Goal: Information Seeking & Learning: Learn about a topic

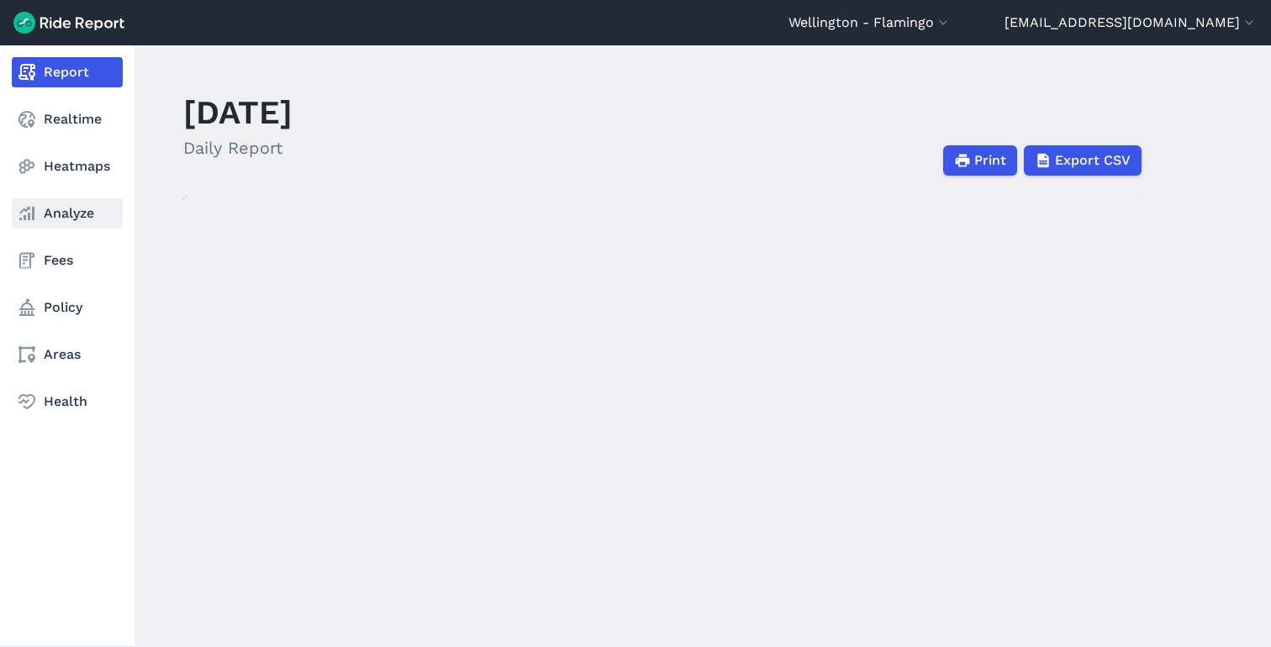
click at [71, 208] on link "Analyze" at bounding box center [67, 213] width 111 height 30
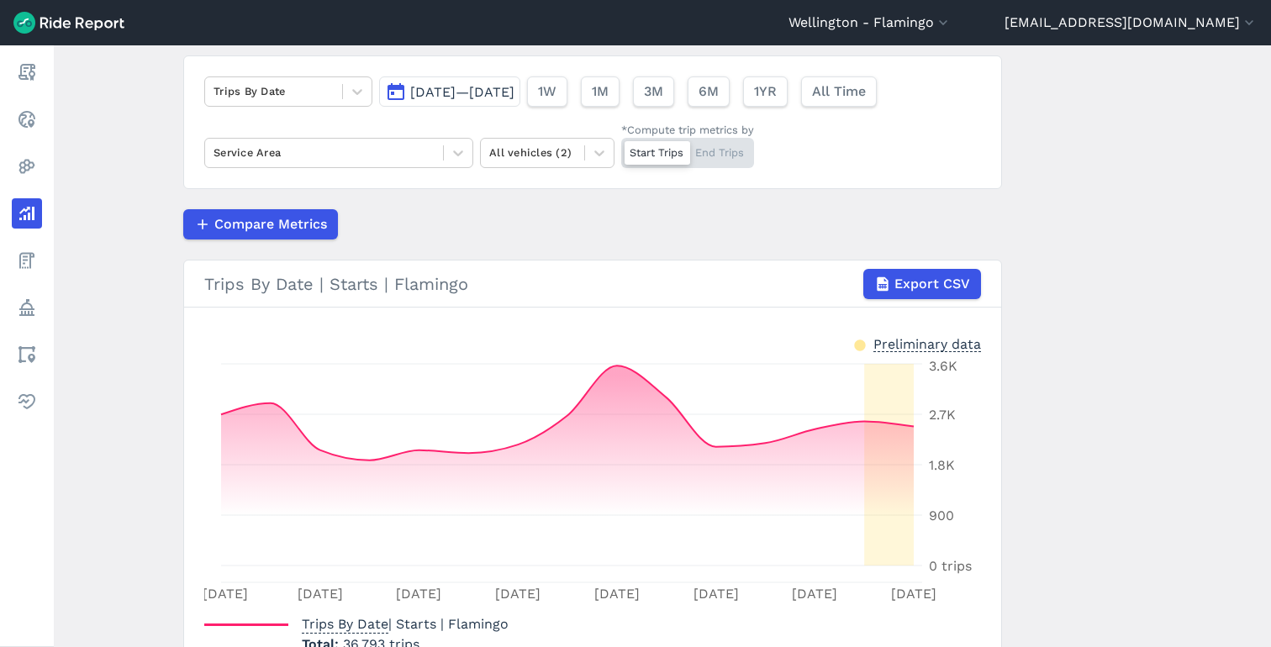
scroll to position [132, 0]
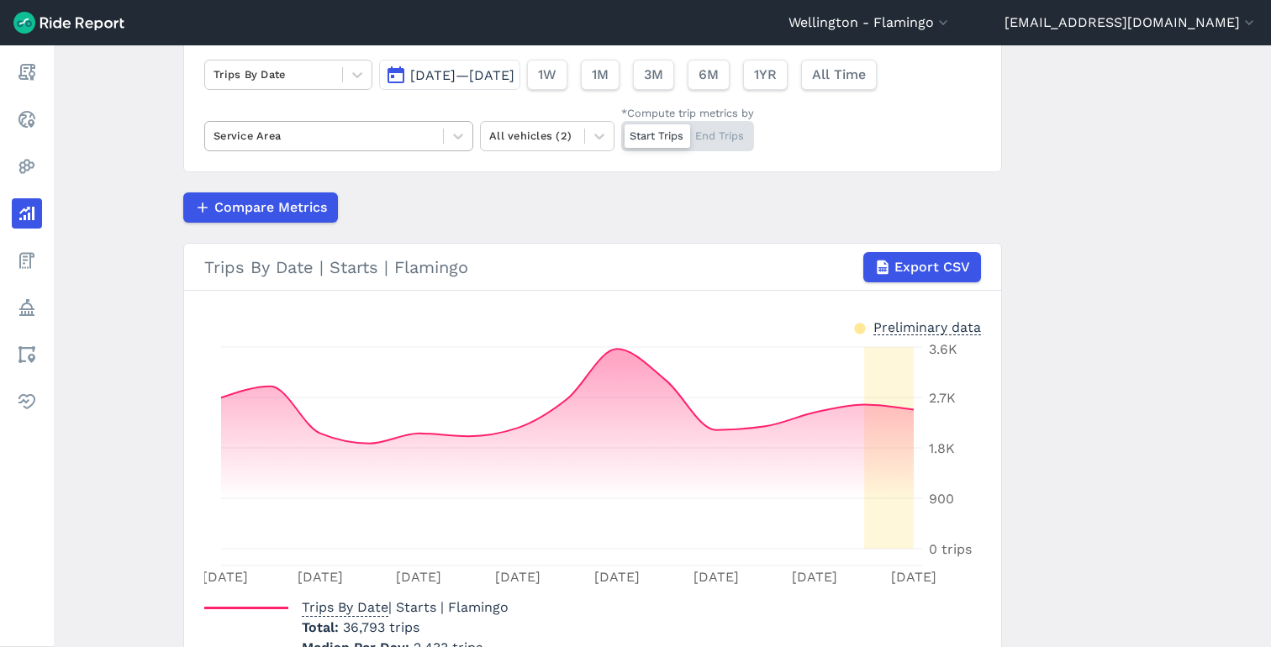
click at [330, 128] on div at bounding box center [324, 135] width 221 height 19
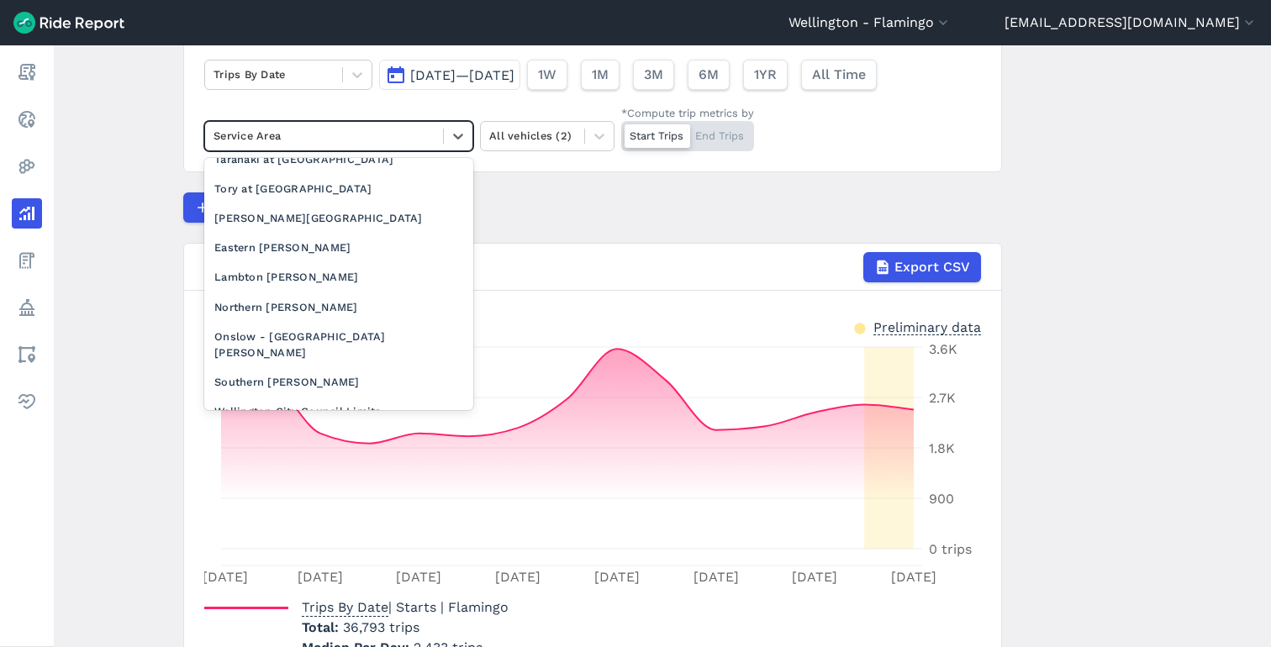
scroll to position [405, 0]
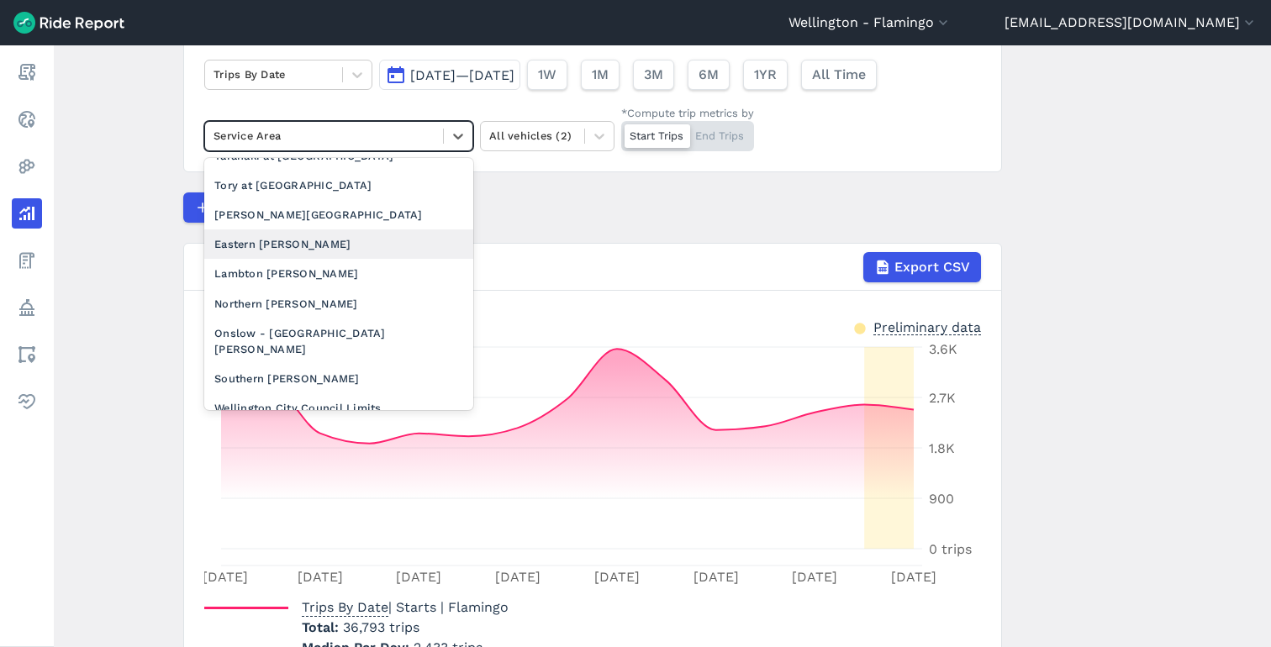
click at [532, 203] on div "Compare Metrics" at bounding box center [592, 208] width 819 height 30
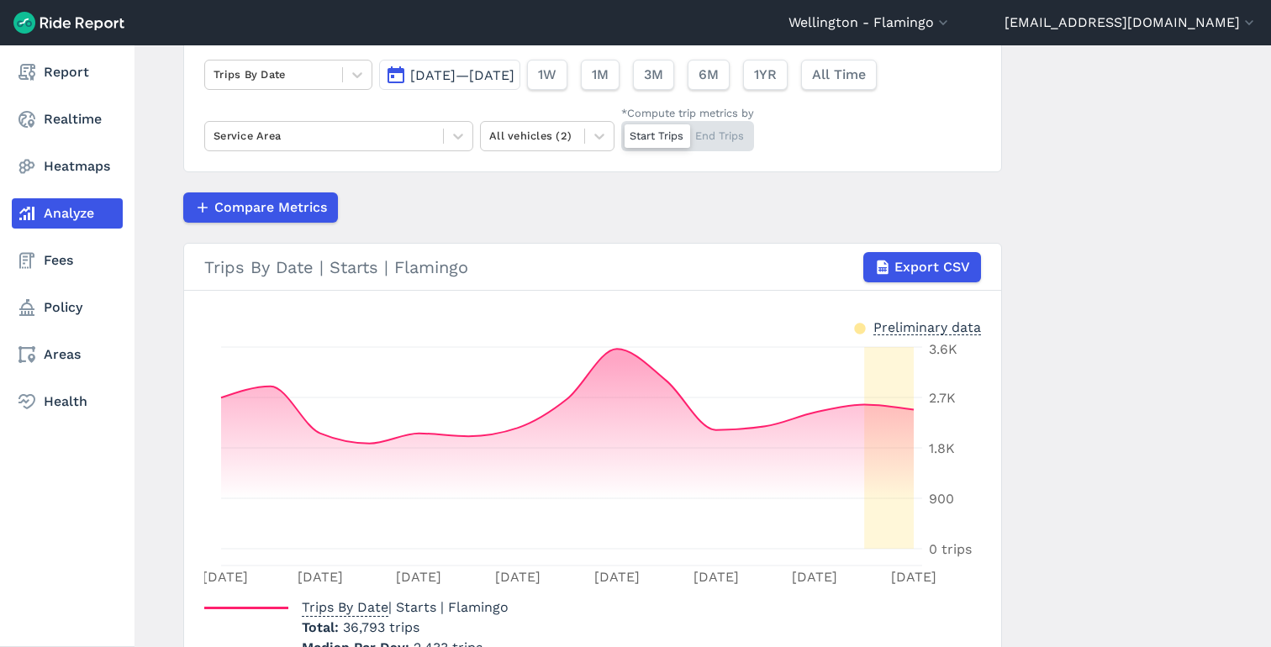
click at [45, 372] on nav "Report Realtime Heatmaps Analyze Fees Policy Areas Health" at bounding box center [67, 236] width 135 height 383
click at [44, 361] on link "Areas" at bounding box center [67, 355] width 111 height 30
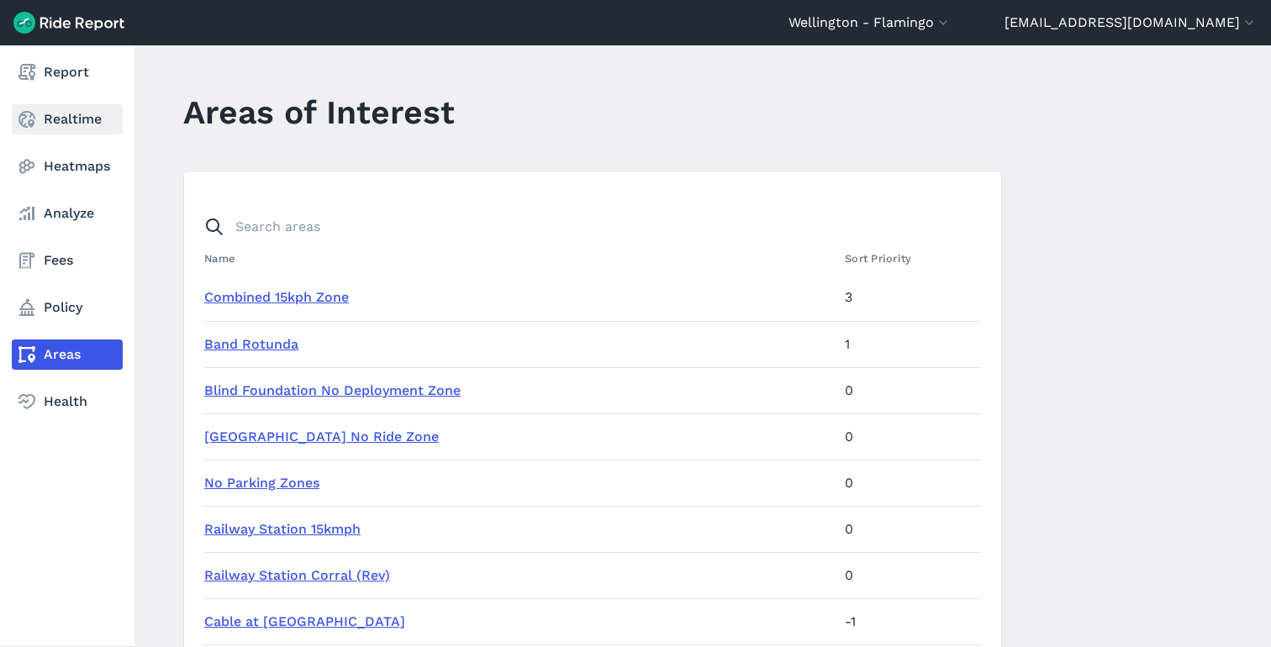
click at [26, 125] on icon at bounding box center [27, 119] width 20 height 20
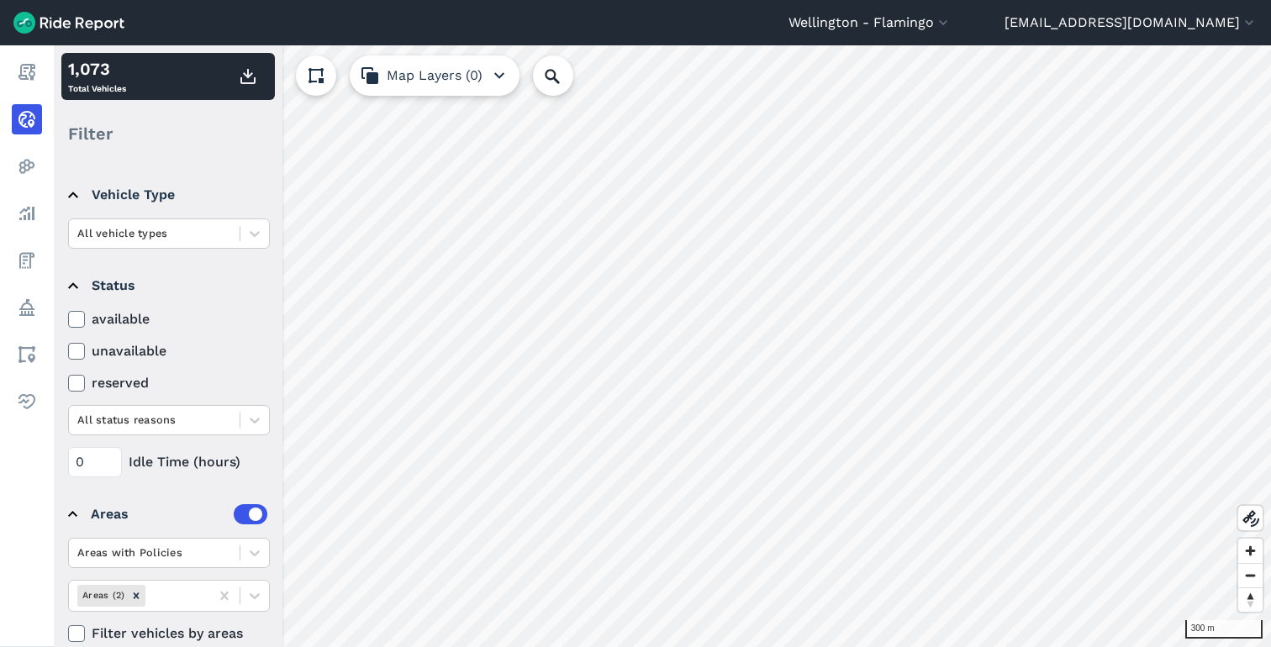
scroll to position [100, 0]
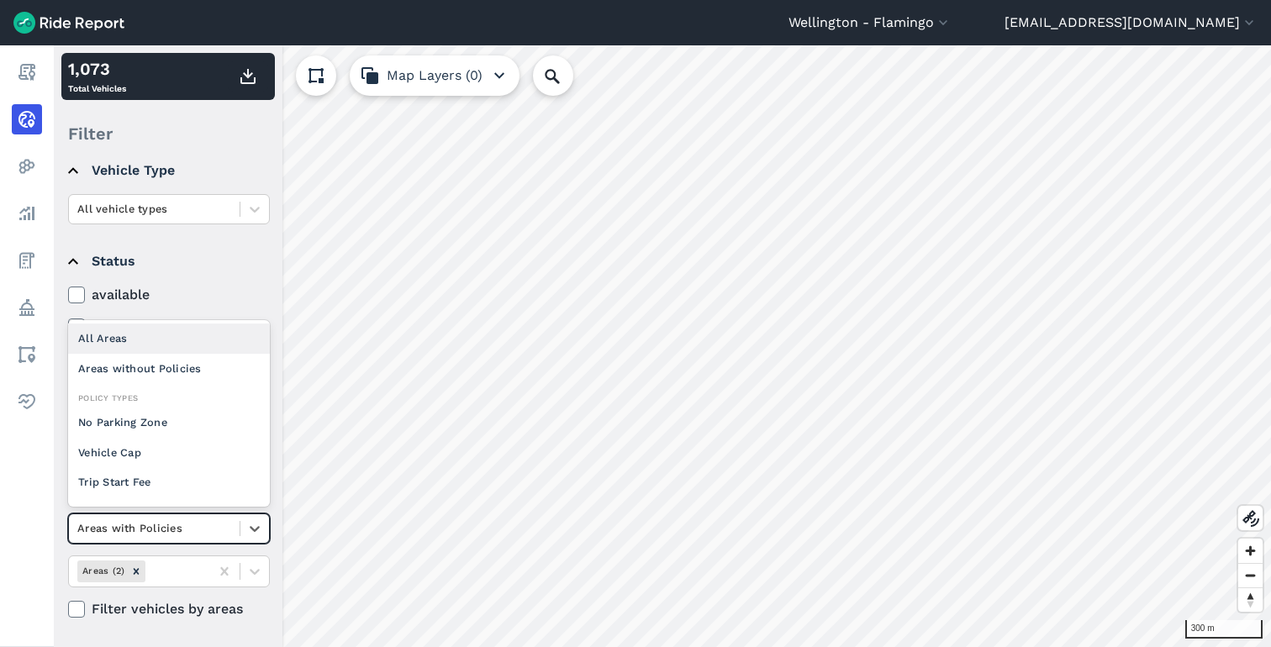
click at [181, 534] on div at bounding box center [154, 528] width 154 height 19
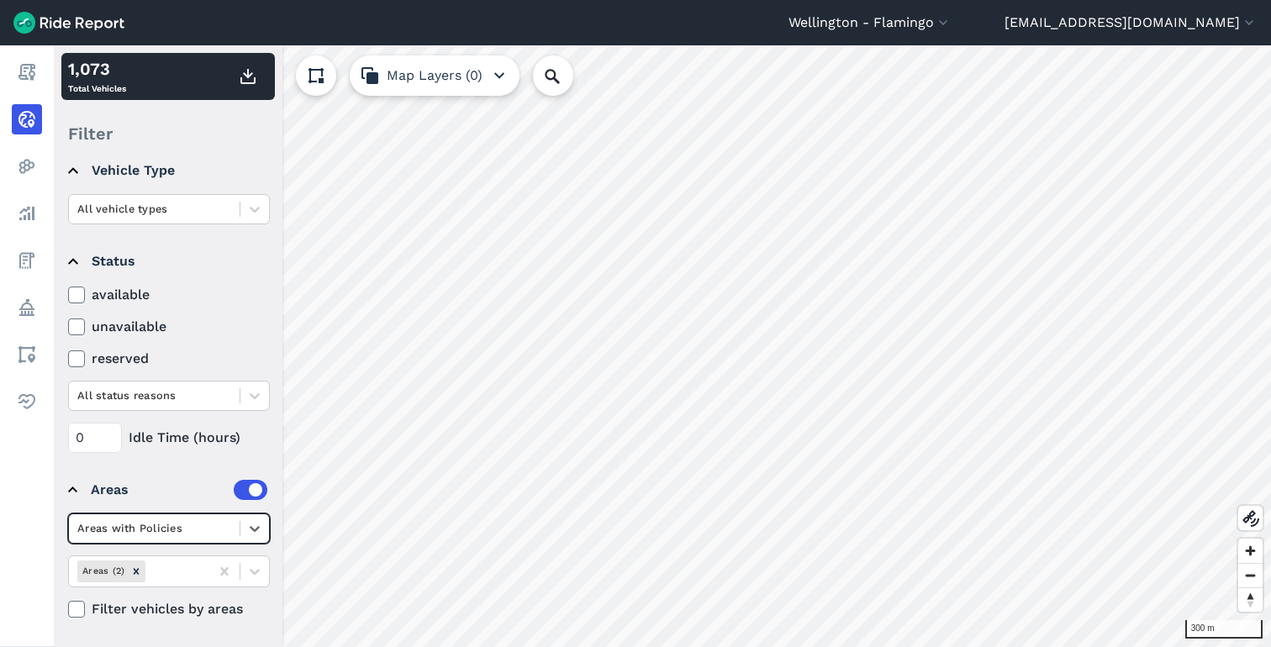
click at [181, 534] on div at bounding box center [154, 528] width 154 height 19
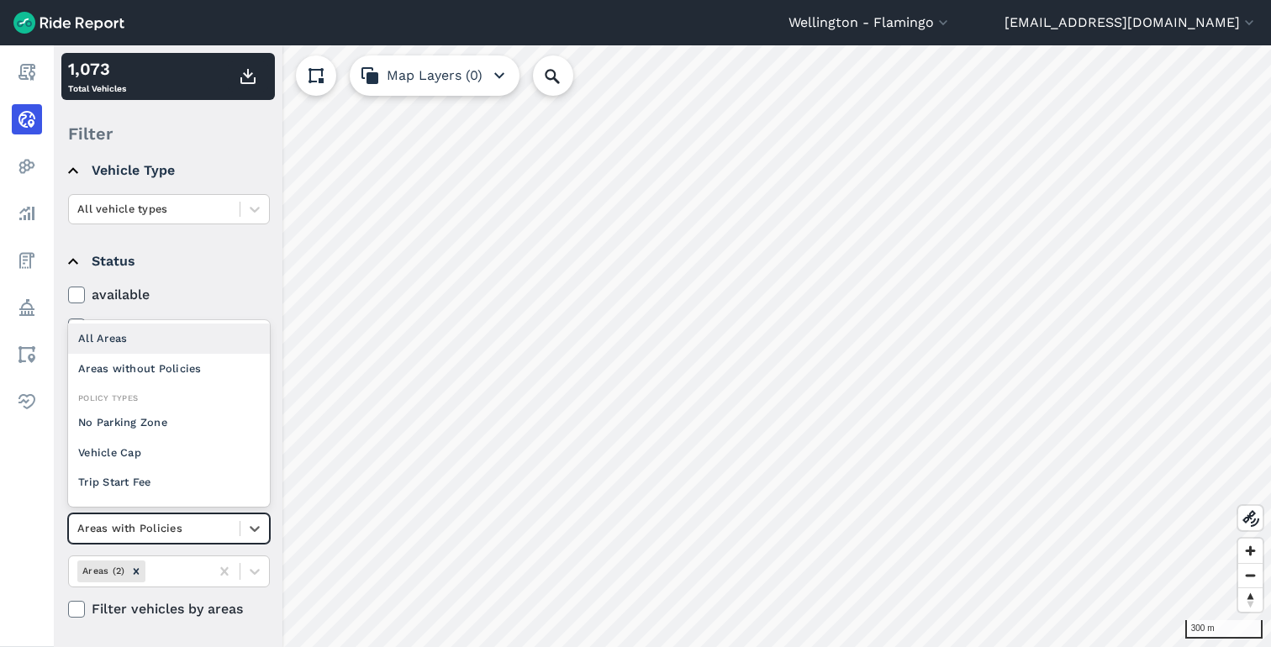
click at [181, 534] on div at bounding box center [154, 528] width 154 height 19
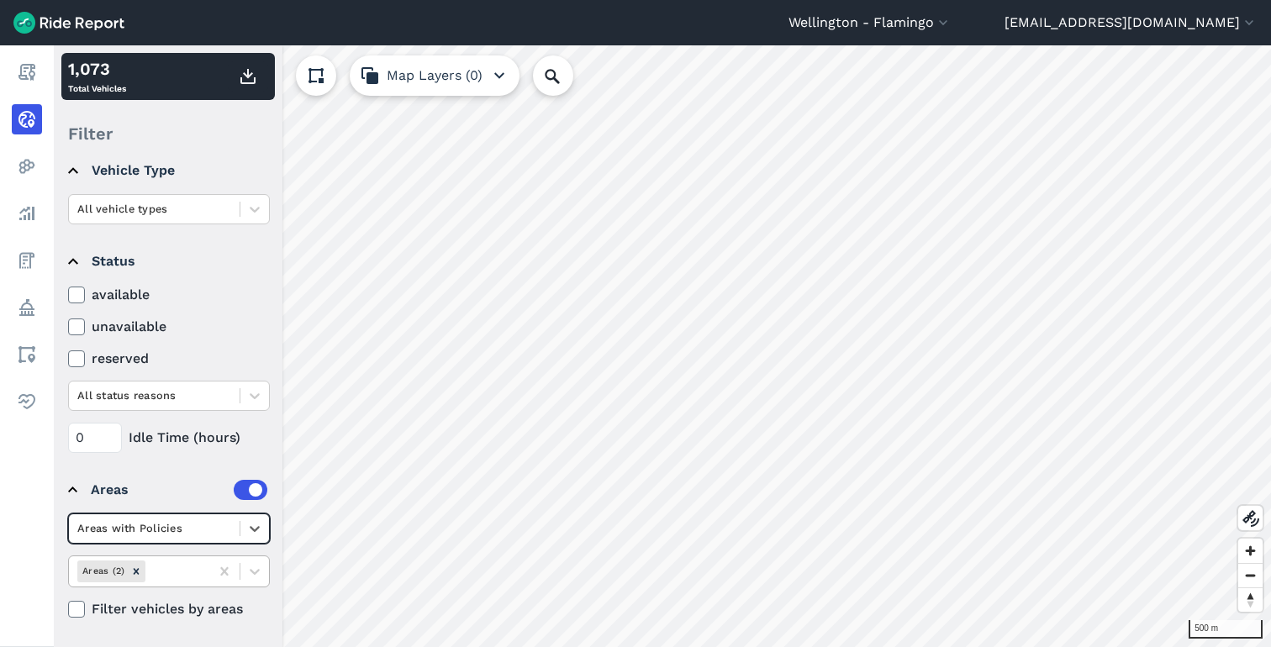
click at [186, 571] on div at bounding box center [175, 571] width 52 height 19
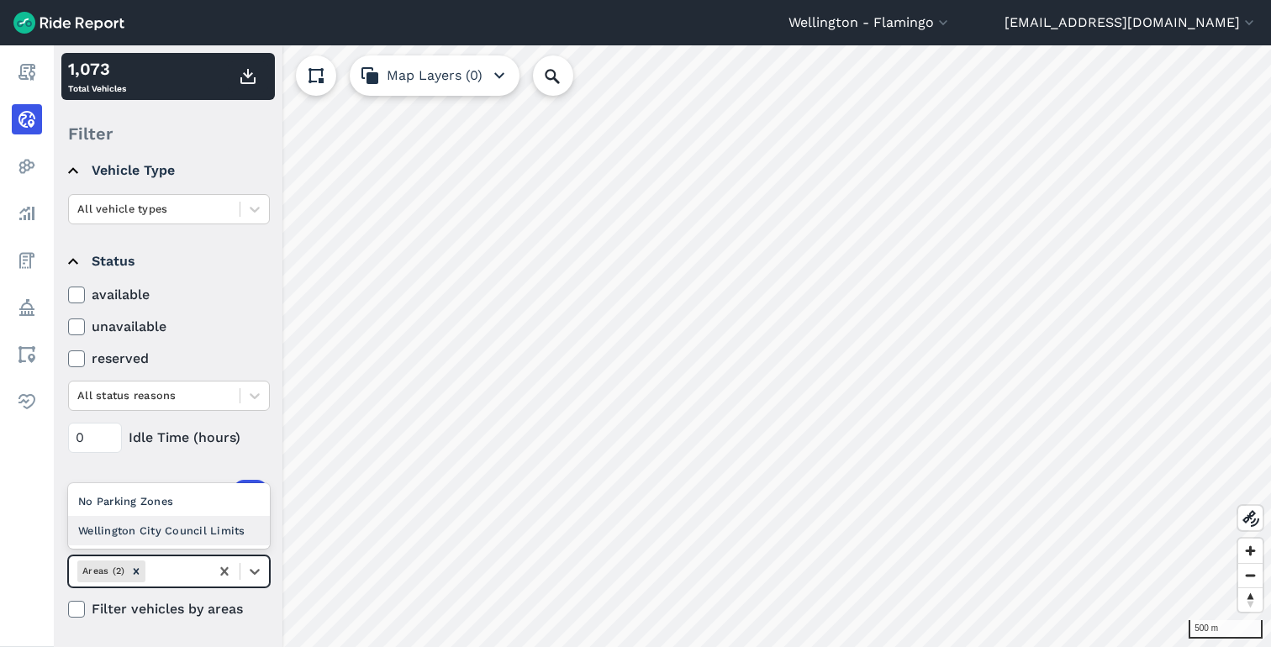
click at [198, 533] on div "Wellington City Council Limits" at bounding box center [169, 530] width 202 height 29
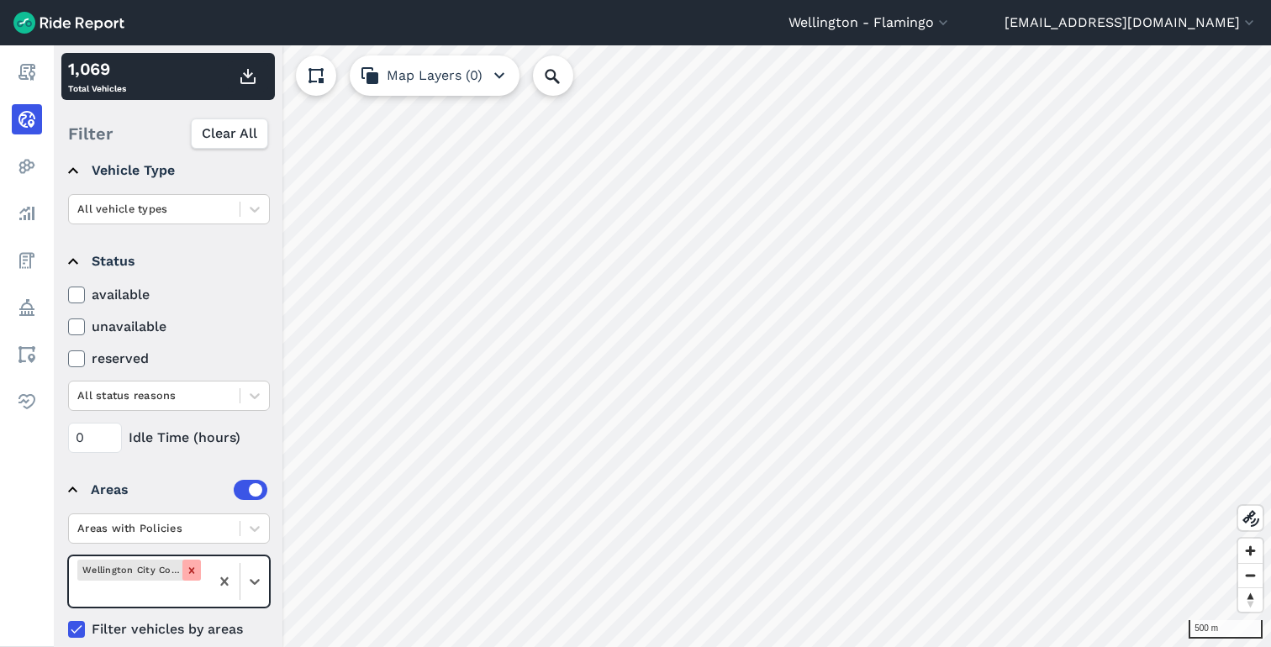
click at [188, 571] on icon "Remove Wellington City Council Limits" at bounding box center [192, 571] width 12 height 12
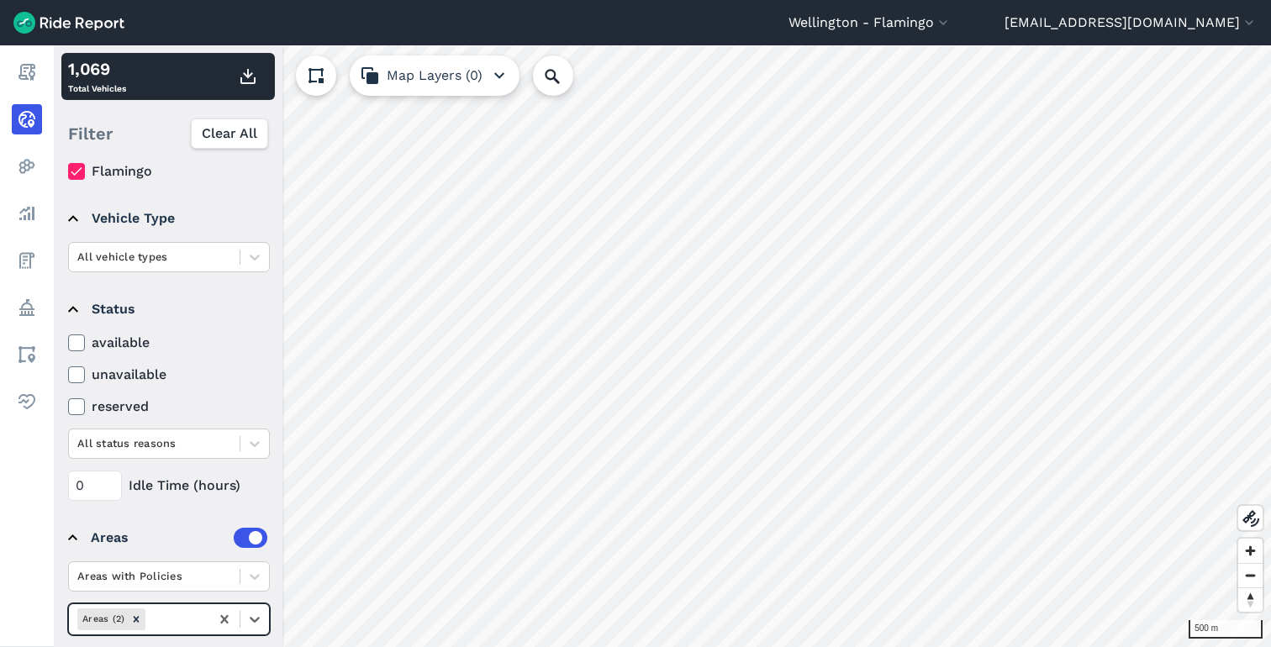
scroll to position [0, 0]
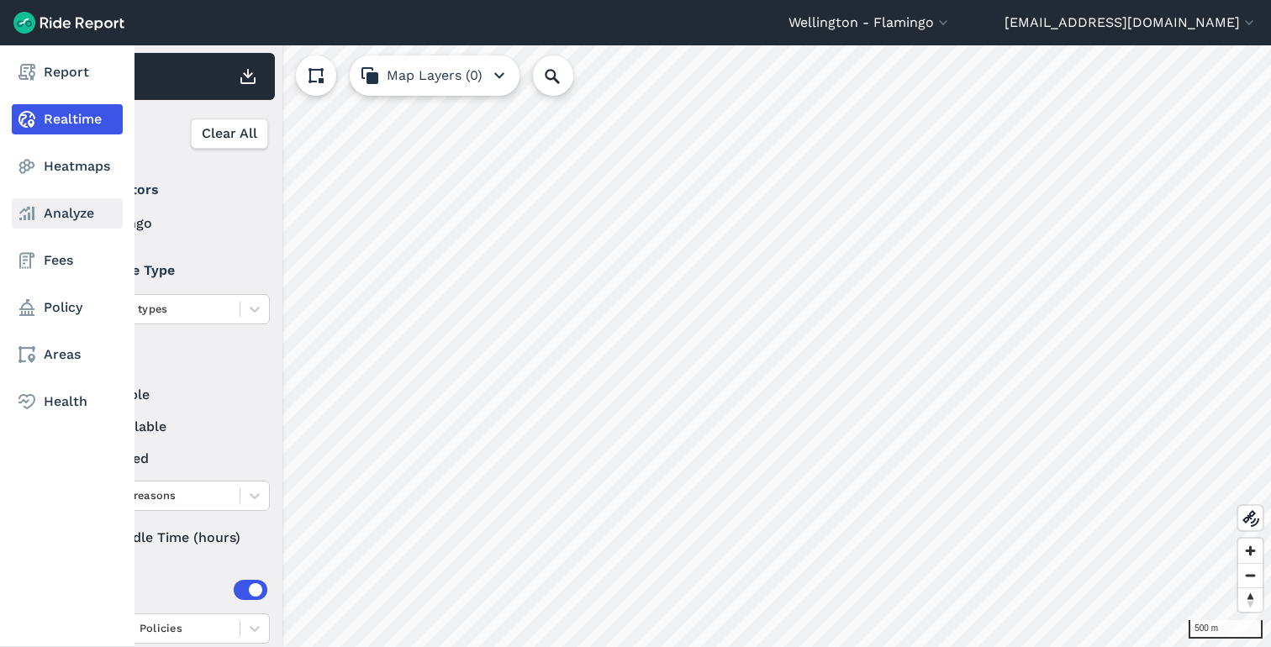
click at [58, 215] on link "Analyze" at bounding box center [67, 213] width 111 height 30
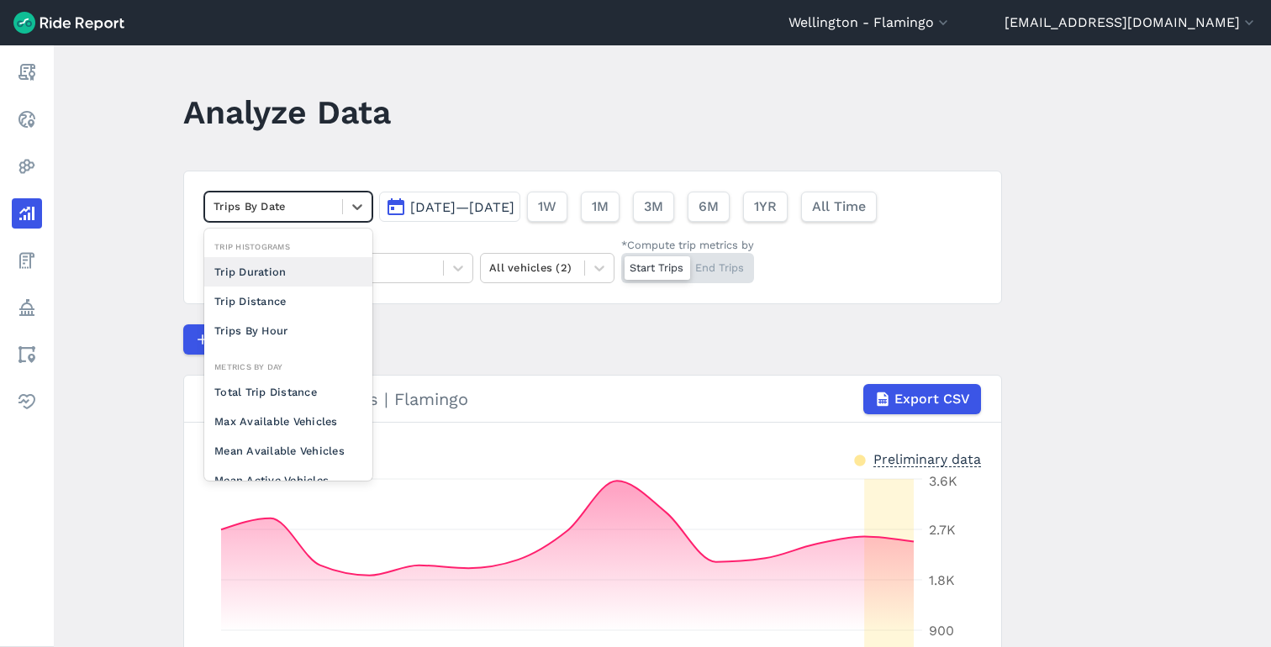
click at [287, 208] on div at bounding box center [274, 206] width 120 height 19
click at [167, 218] on main "Analyze Data option Trip Duration focused, 0 of 2. 10 results available. Use Up…" at bounding box center [662, 346] width 1217 height 602
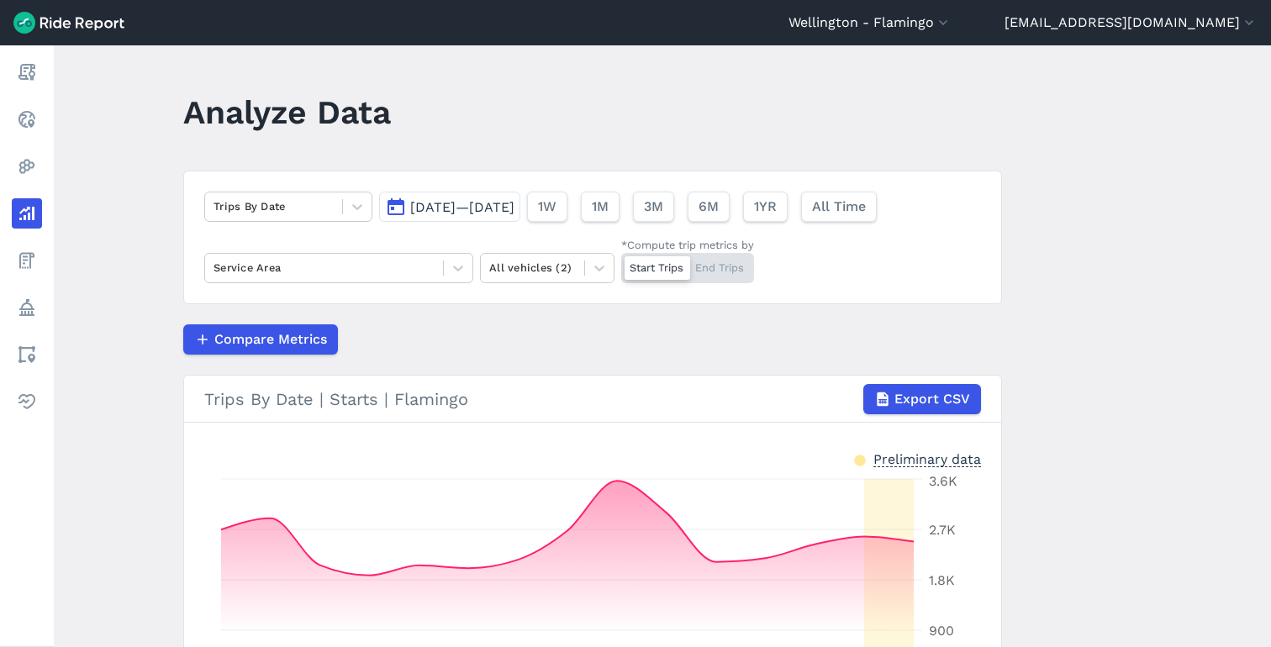
click at [245, 250] on div "Trips By Date [DATE]—[DATE] 1W 1M 3M 6M 1YR All Time Service Area All vehicles …" at bounding box center [592, 238] width 819 height 134
click at [245, 268] on div at bounding box center [324, 267] width 221 height 19
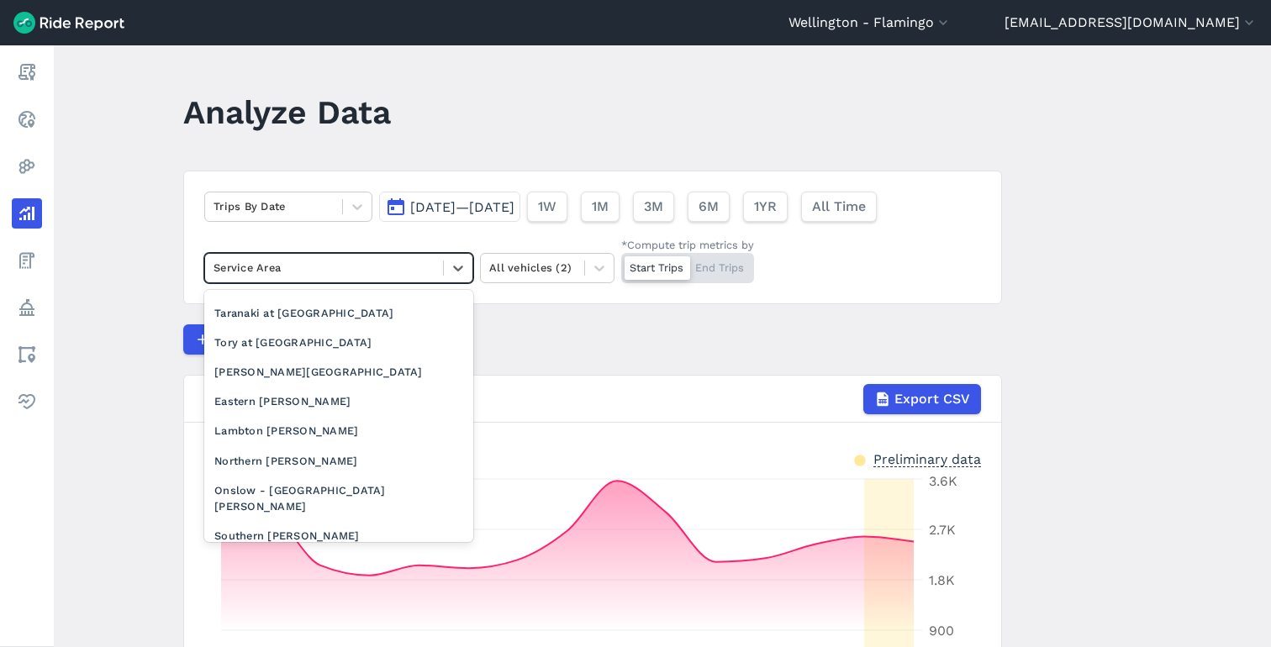
scroll to position [405, 0]
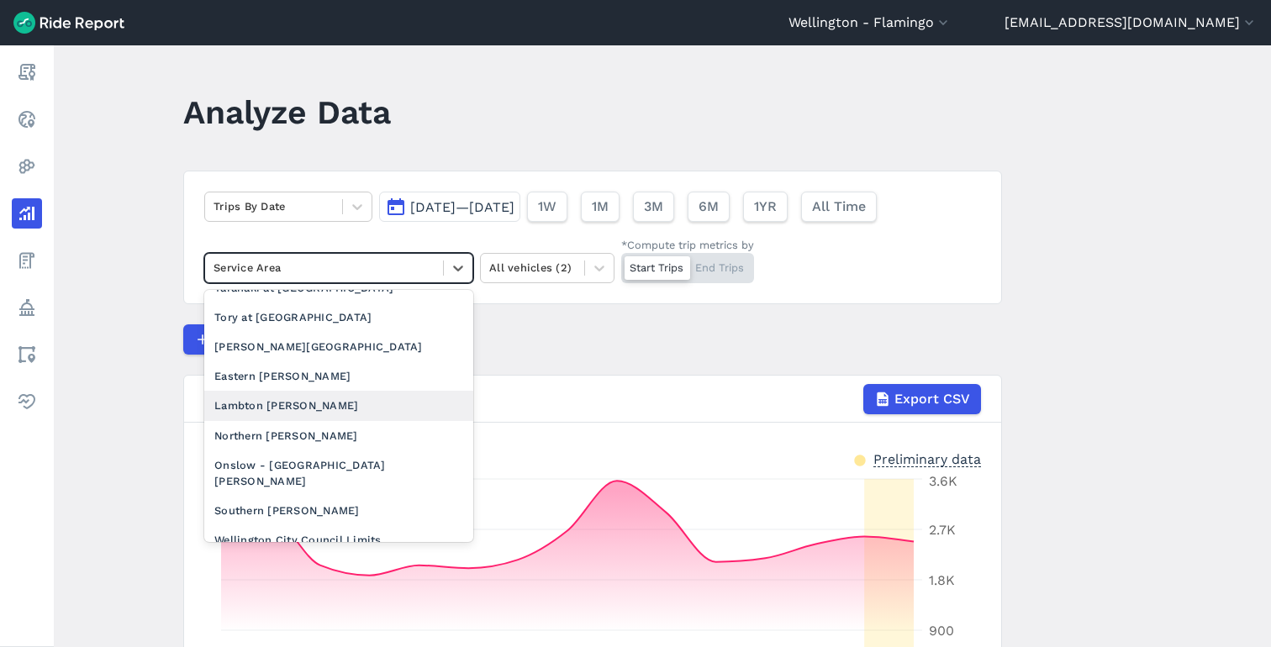
click at [289, 412] on div "Lambton [PERSON_NAME]" at bounding box center [338, 405] width 269 height 29
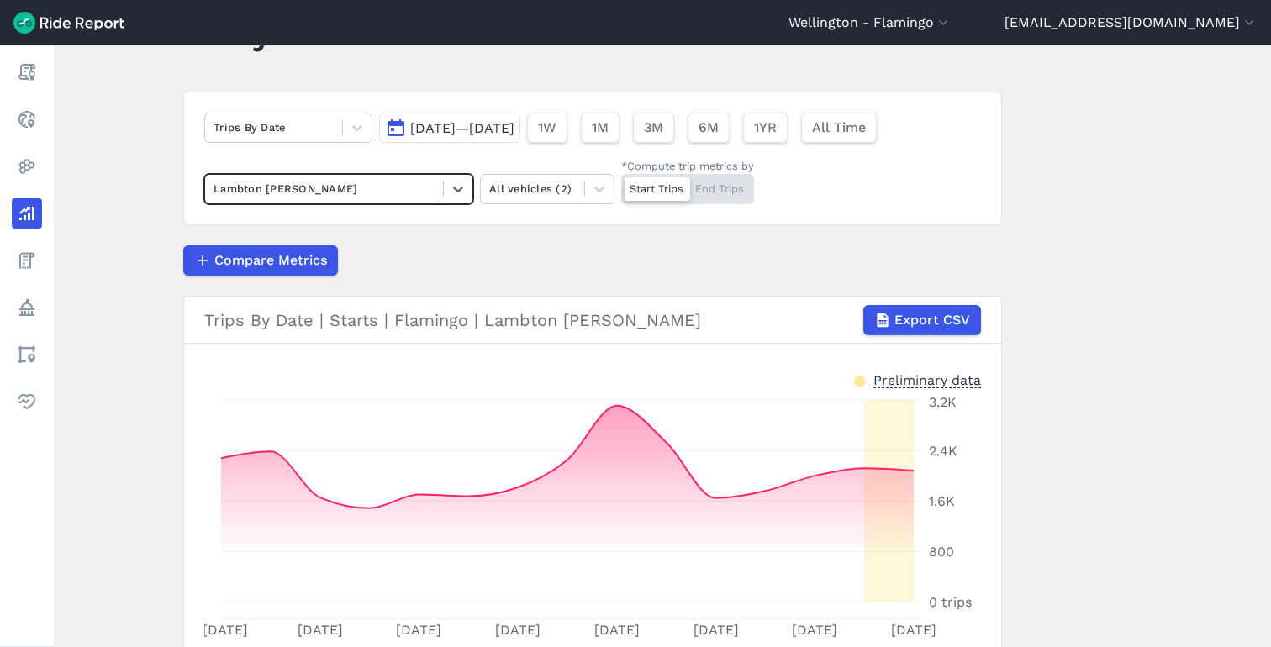
scroll to position [224, 0]
